Goal: Task Accomplishment & Management: Complete application form

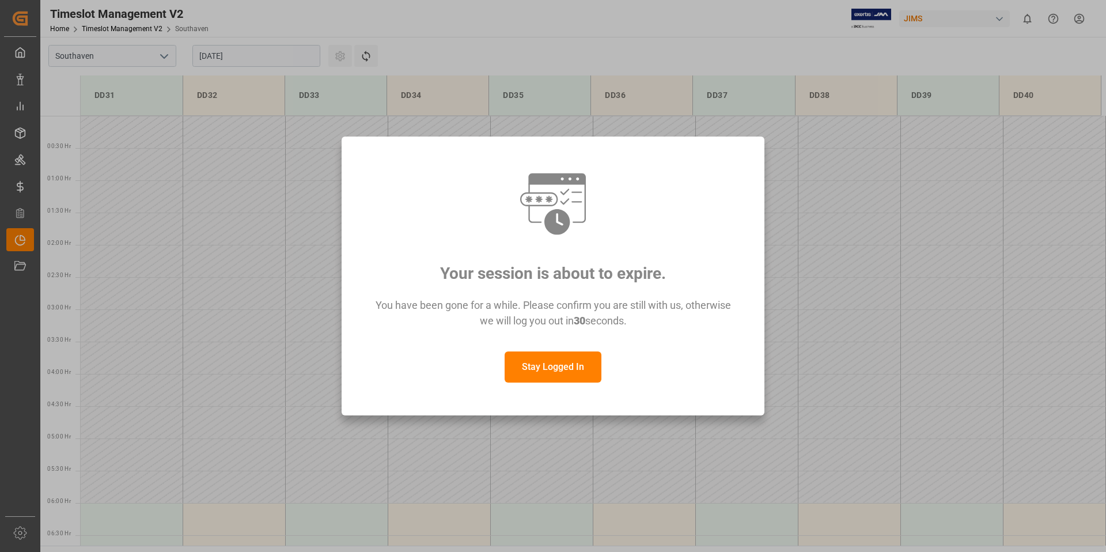
scroll to position [509, 0]
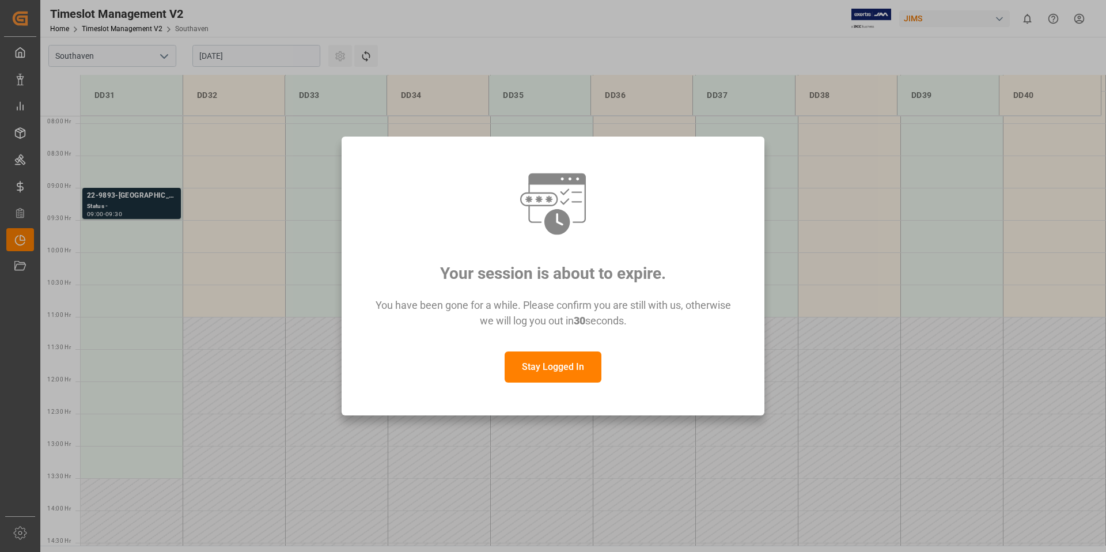
click at [573, 373] on button "Stay Logged In" at bounding box center [553, 366] width 97 height 31
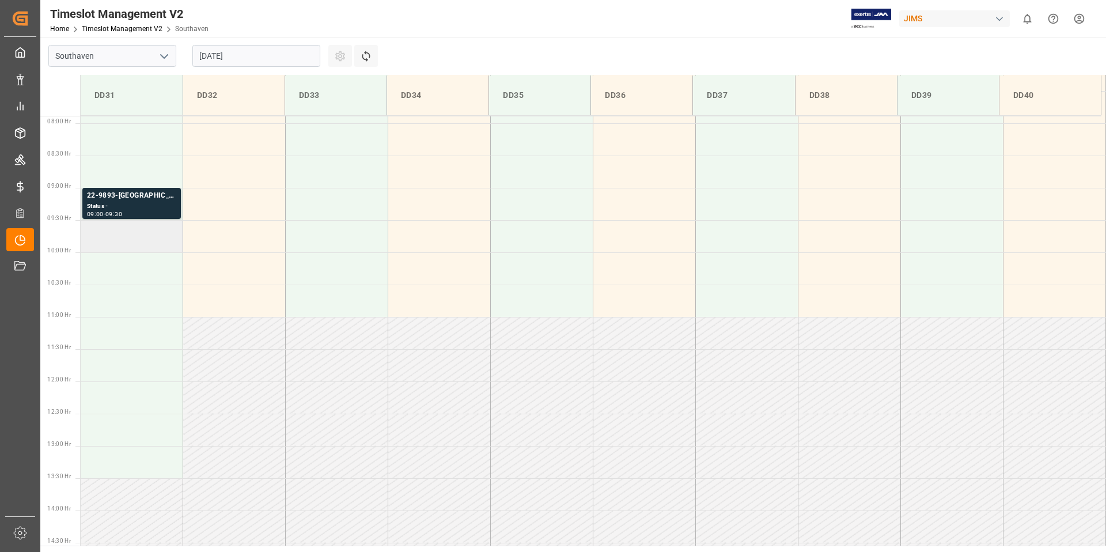
click at [118, 241] on td at bounding box center [132, 236] width 103 height 32
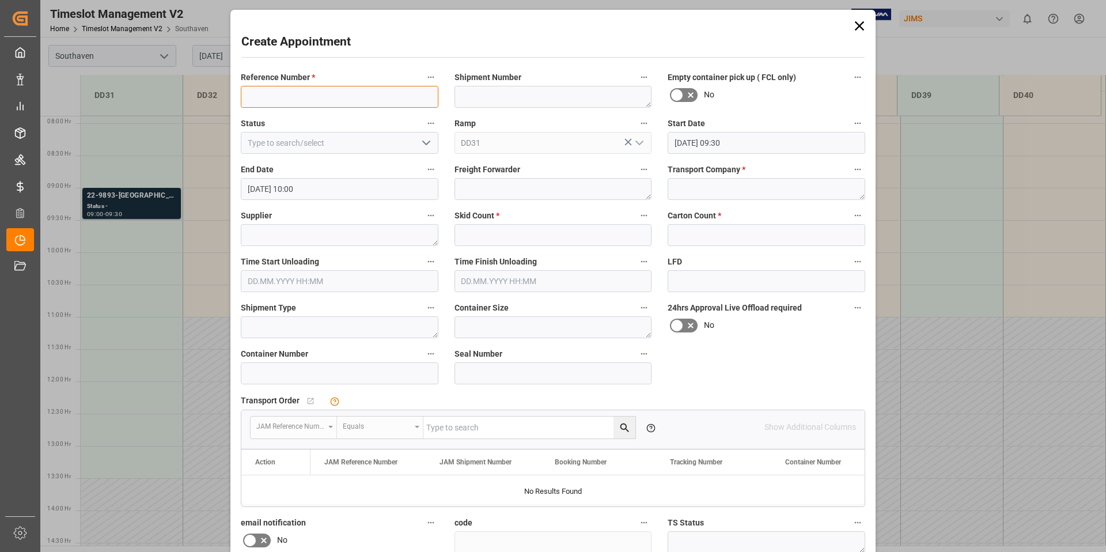
paste input "22-10061-TW"
type input "22-10061-TW"
click at [685, 181] on textarea at bounding box center [767, 189] width 198 height 22
type textarea "F&W"
type textarea "YOGADA TECH"
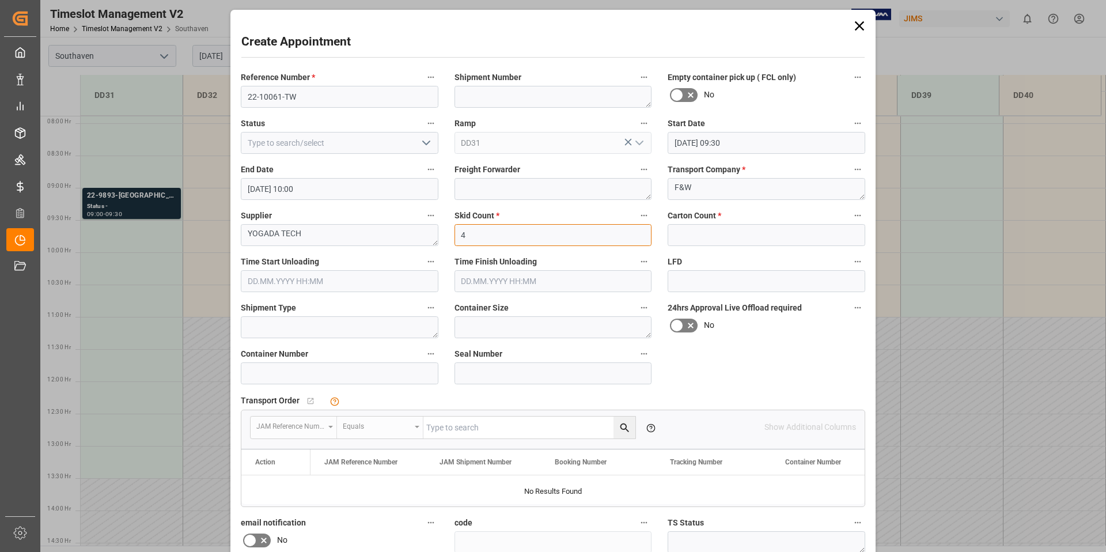
type input "4"
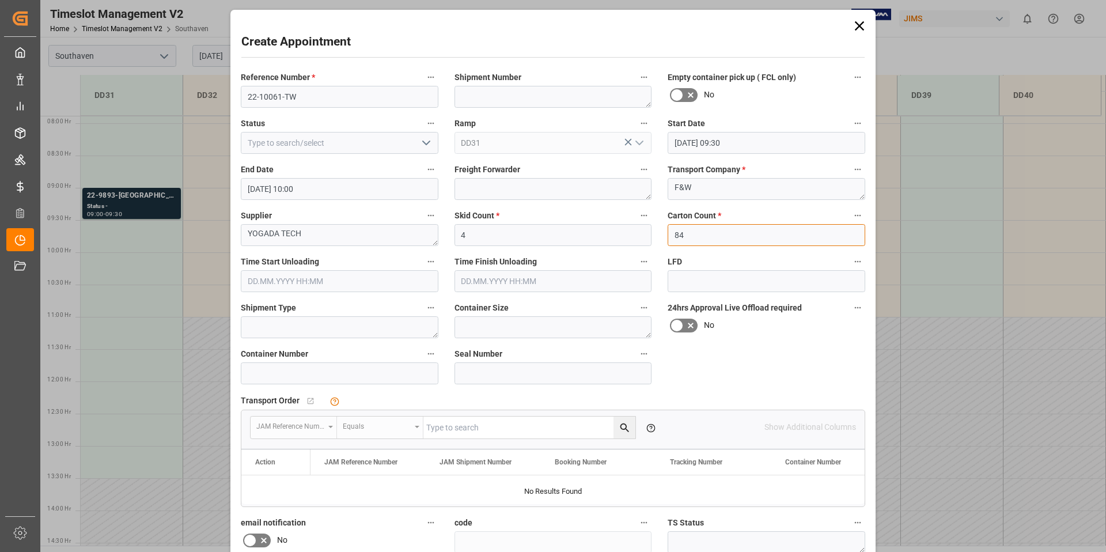
type input "84"
drag, startPoint x: 785, startPoint y: 355, endPoint x: 775, endPoint y: 333, distance: 24.5
click at [785, 355] on div "Reference Number * 22-10061-TW Shipment Number Empty container pick up ( FCL on…" at bounding box center [553, 358] width 641 height 584
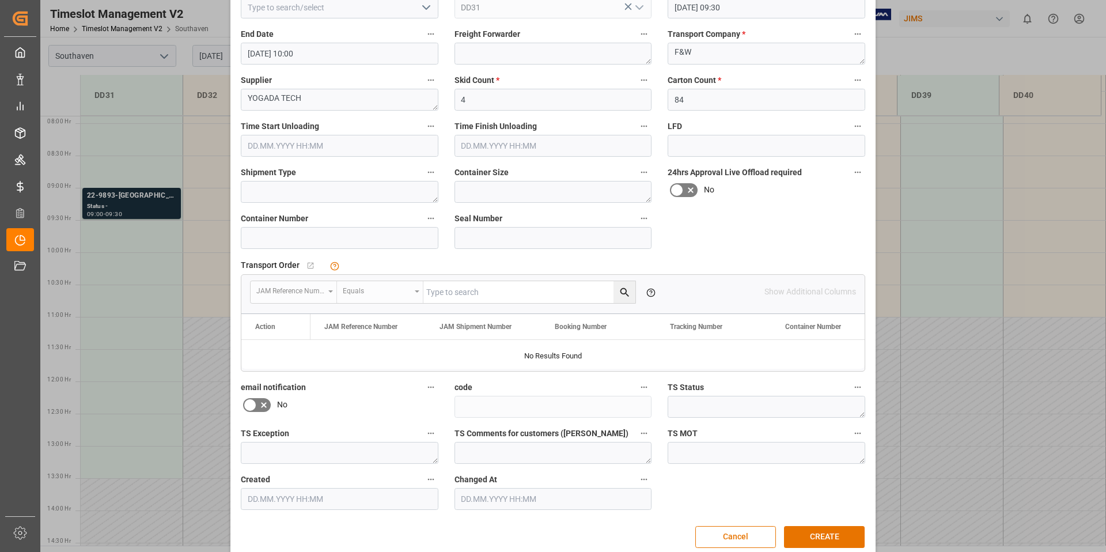
scroll to position [152, 0]
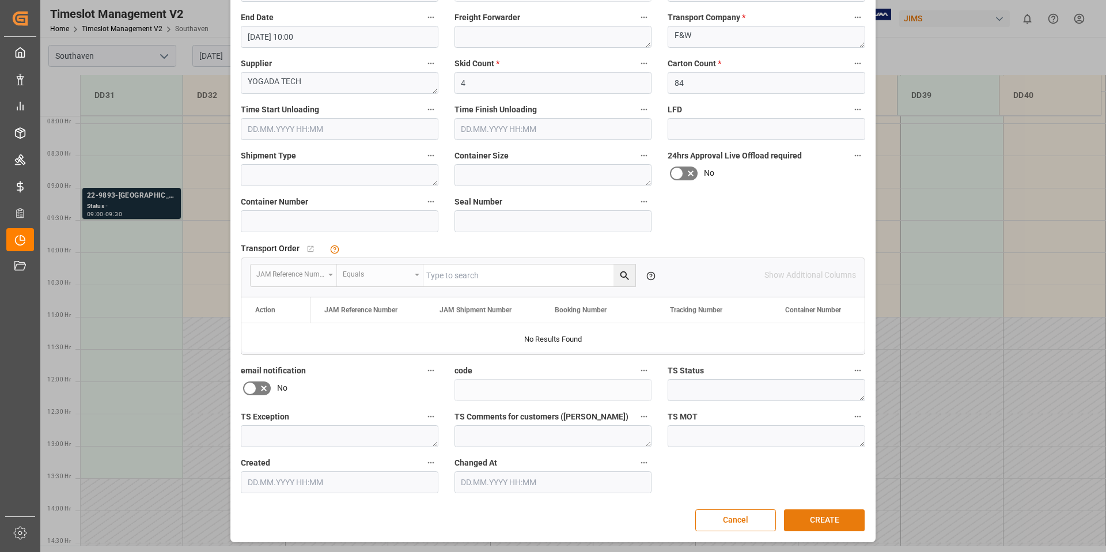
click at [828, 517] on button "CREATE" at bounding box center [824, 520] width 81 height 22
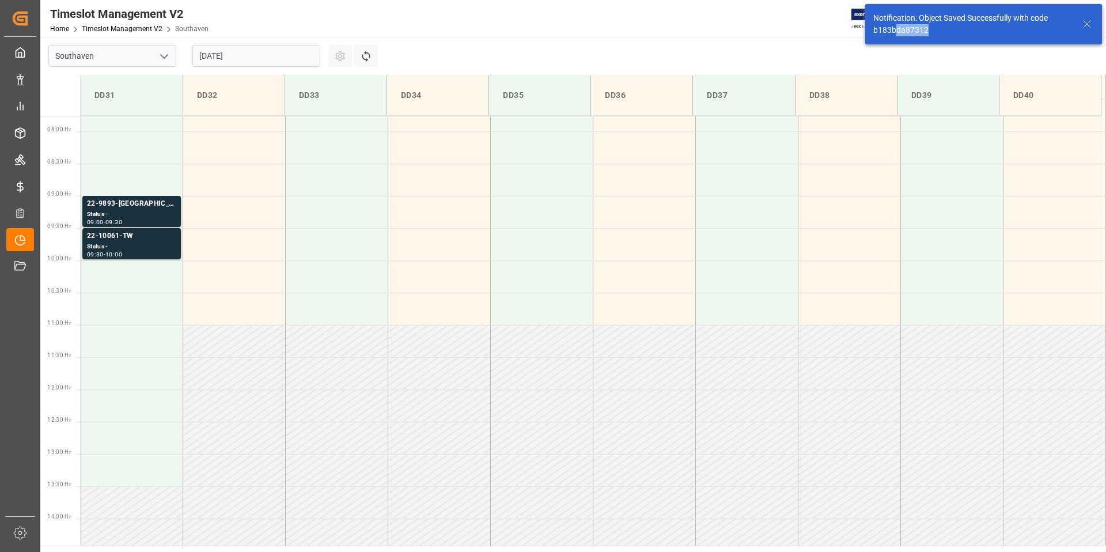
scroll to position [509, 0]
drag, startPoint x: 943, startPoint y: 32, endPoint x: 880, endPoint y: 31, distance: 62.8
click at [873, 31] on div "Notification: Object Saved Successfully with code b183bda87312" at bounding box center [972, 24] width 198 height 24
copy div "b183bda87312"
